Goal: Task Accomplishment & Management: Complete application form

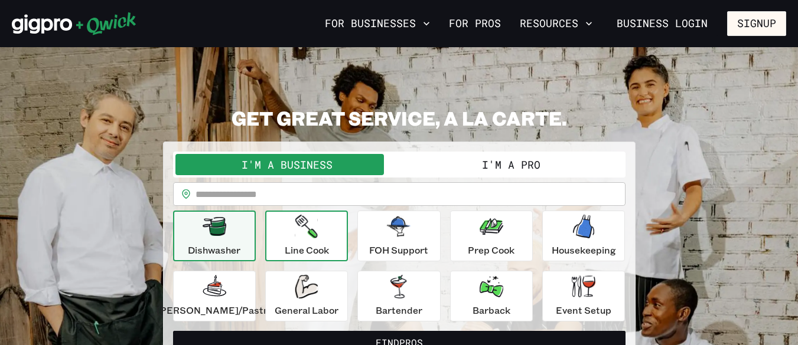
click at [309, 251] on p "Line Cook" at bounding box center [307, 250] width 44 height 14
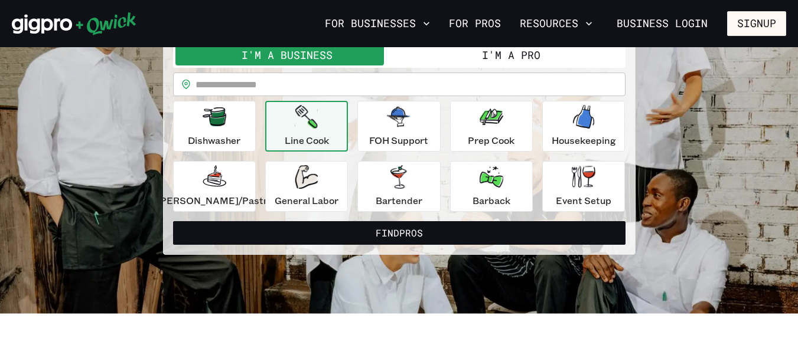
scroll to position [118, 0]
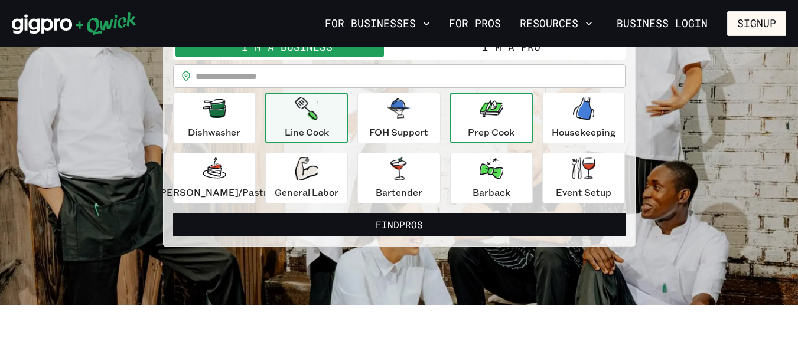
click at [479, 110] on icon "button" at bounding box center [491, 108] width 24 height 17
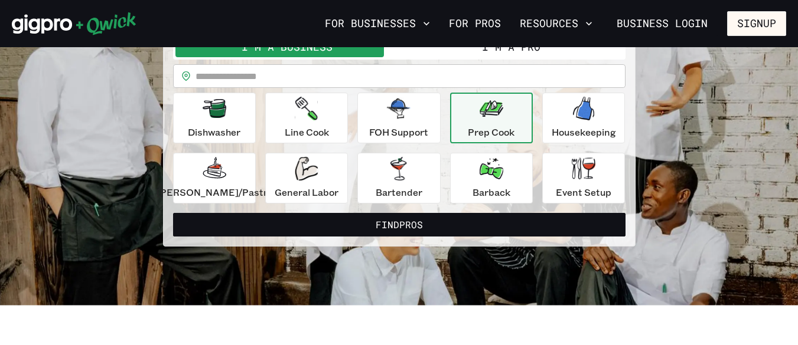
click at [485, 126] on p "Prep Cook" at bounding box center [491, 132] width 47 height 14
click at [681, 102] on div "GET GREAT SERVICE, A LA CARTE. I'm a Business I'm a Pro I’m a BUSINESS looking …" at bounding box center [399, 117] width 774 height 259
click at [325, 107] on div "Line Cook" at bounding box center [307, 118] width 44 height 43
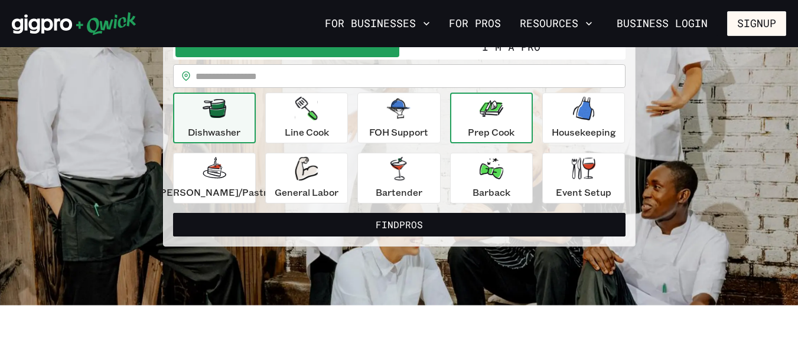
scroll to position [118, 0]
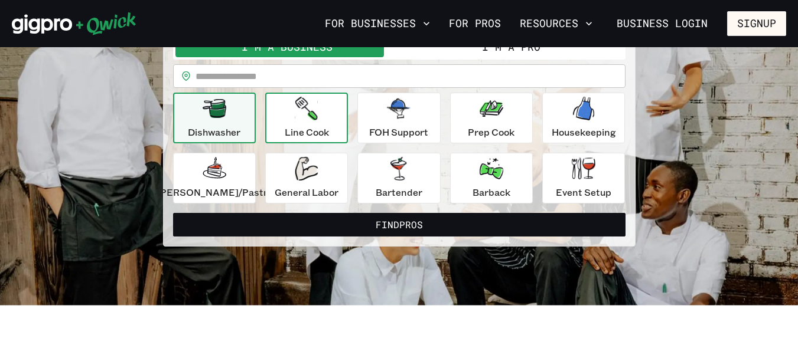
click at [326, 110] on div "Line Cook" at bounding box center [307, 118] width 44 height 43
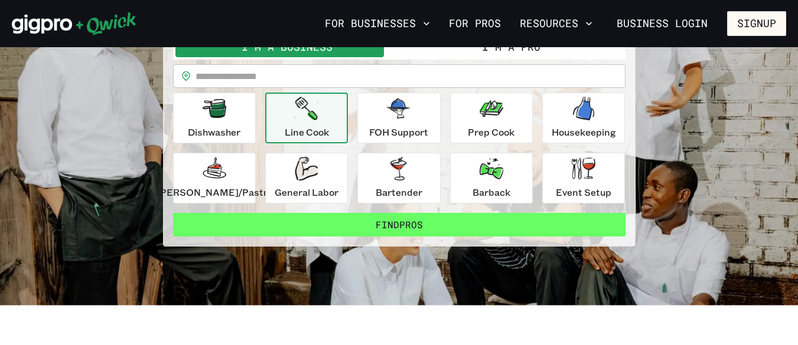
scroll to position [0, 0]
click at [370, 231] on button "Find Pros" at bounding box center [399, 225] width 452 height 24
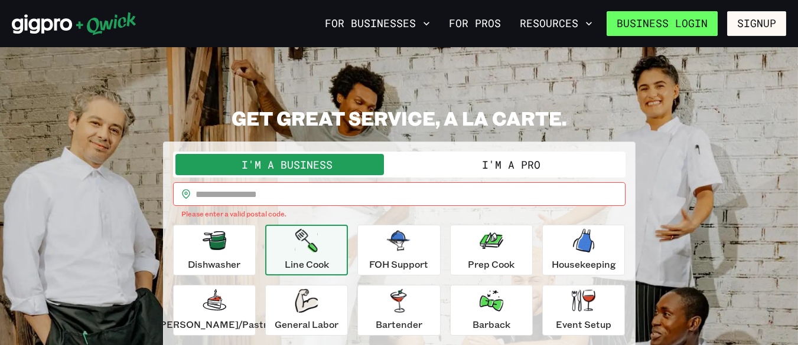
click at [696, 19] on link "Business Login" at bounding box center [661, 23] width 111 height 25
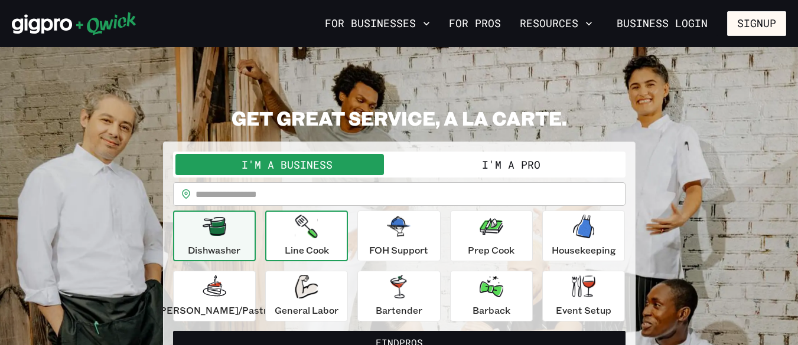
click at [318, 225] on icon "button" at bounding box center [306, 227] width 22 height 24
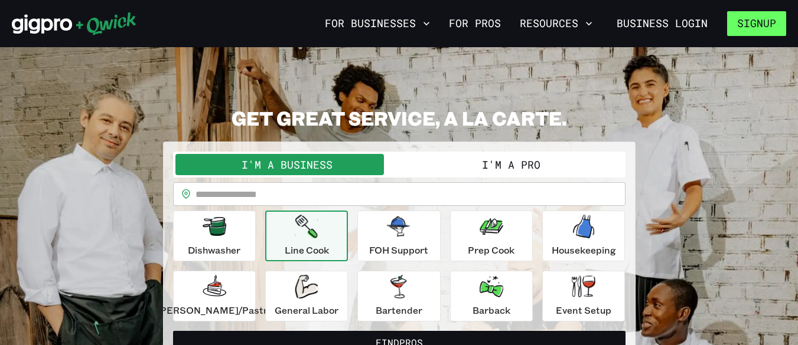
click at [755, 15] on button "Signup" at bounding box center [756, 23] width 59 height 25
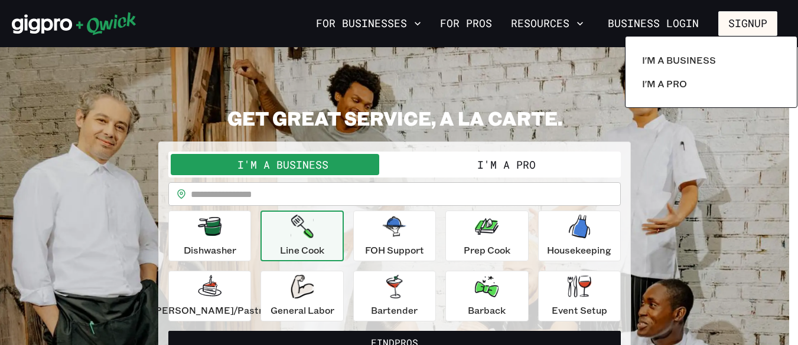
click at [755, 15] on div at bounding box center [399, 172] width 798 height 345
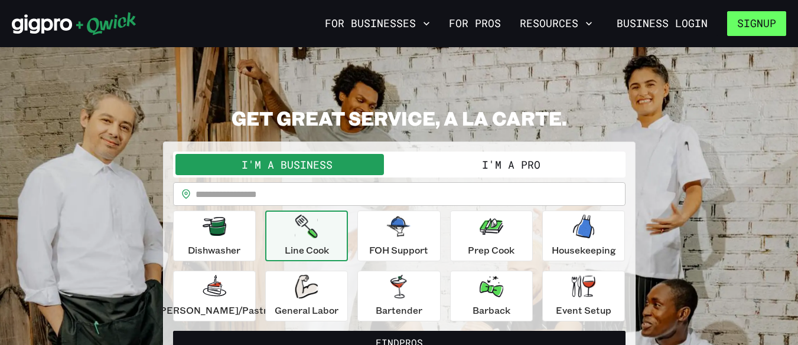
click at [756, 19] on button "Signup" at bounding box center [756, 23] width 59 height 25
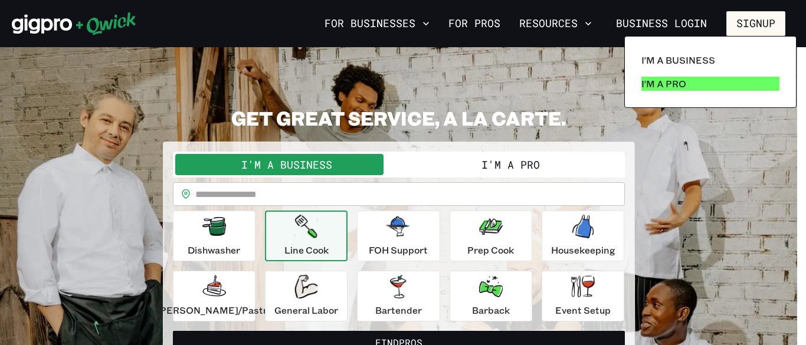
click at [669, 82] on p "I'm a Pro" at bounding box center [664, 84] width 45 height 14
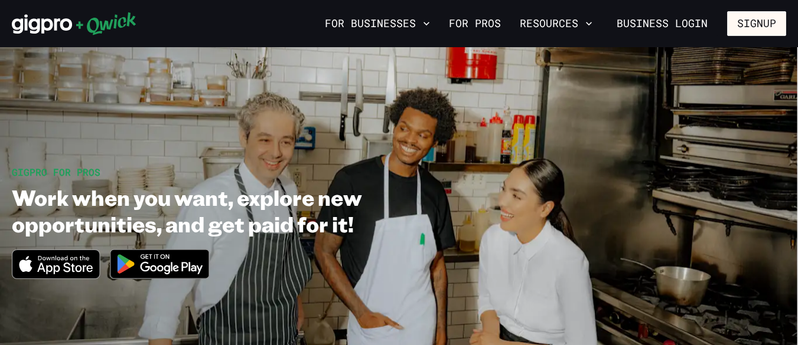
click at [125, 266] on img at bounding box center [160, 264] width 115 height 44
